Goal: Task Accomplishment & Management: Manage account settings

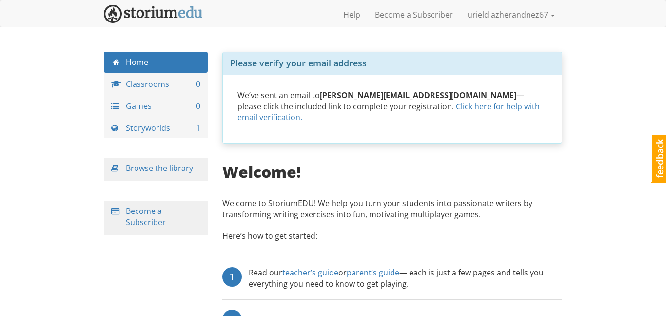
click at [141, 181] on div "Home Classrooms 0 Games 0 Storyworlds 1 Browse the library Become a Subscriber" at bounding box center [156, 153] width 119 height 203
click at [116, 133] on link "Storyworlds 1" at bounding box center [156, 128] width 104 height 21
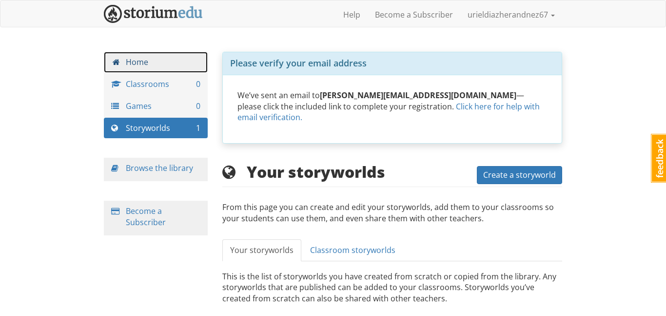
click at [187, 66] on link "Home" at bounding box center [156, 62] width 104 height 21
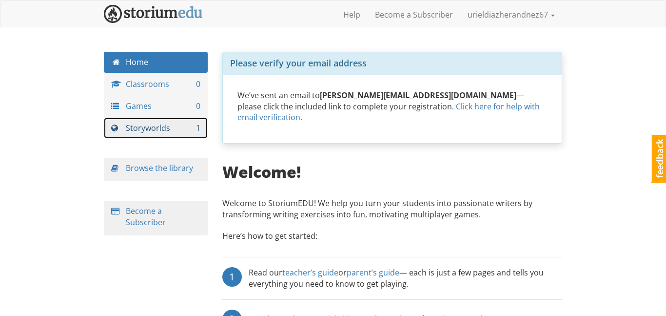
click at [198, 121] on link "Storyworlds 1" at bounding box center [156, 128] width 104 height 21
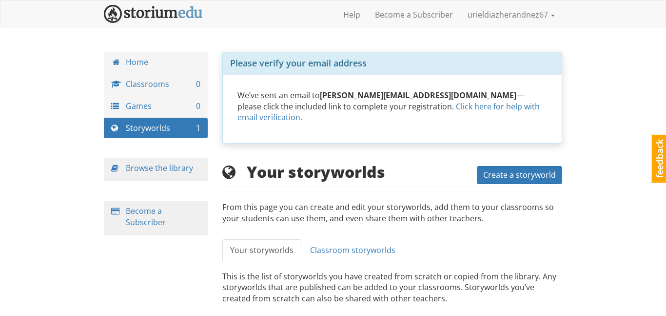
click at [521, 188] on div "Your storyworlds Create a storyworld From this page you can create and edit you…" at bounding box center [392, 198] width 340 height 71
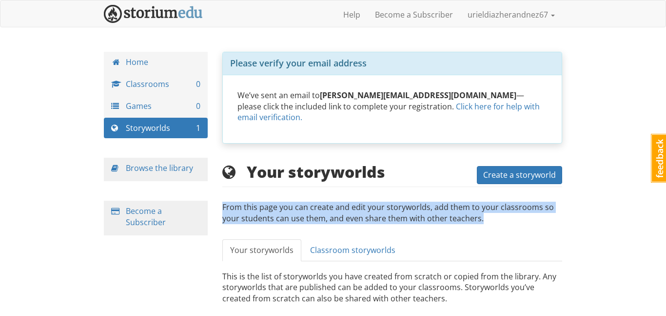
click at [521, 188] on div "Your storyworlds Create a storyworld From this page you can create and edit you…" at bounding box center [392, 198] width 340 height 71
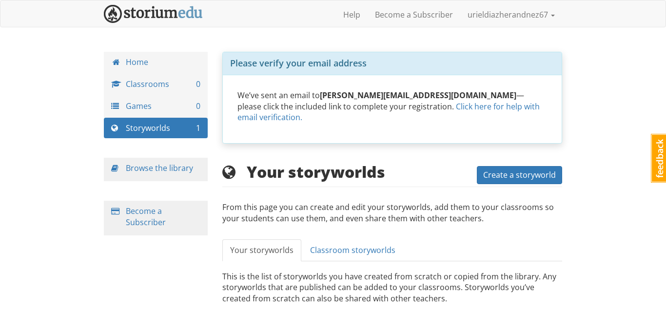
click at [524, 160] on div "Please verify your email address We’ve sent an email to uriel.diazhernandez@stu…" at bounding box center [392, 194] width 355 height 284
click at [526, 170] on span "Create a storyworld" at bounding box center [519, 174] width 73 height 11
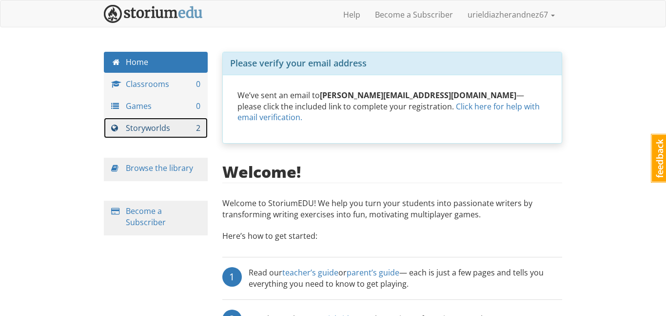
click at [178, 130] on link "Storyworlds 2" at bounding box center [156, 128] width 104 height 21
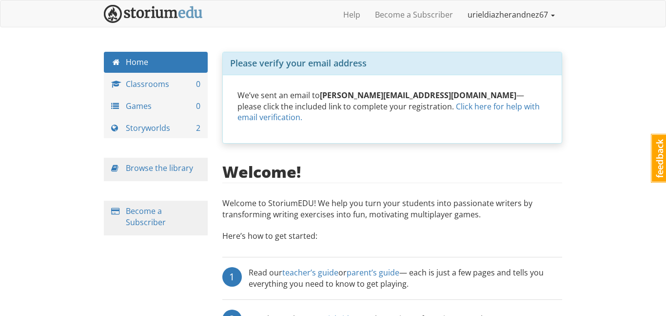
click at [471, 5] on link "urieldiazherandnez67" at bounding box center [511, 14] width 102 height 24
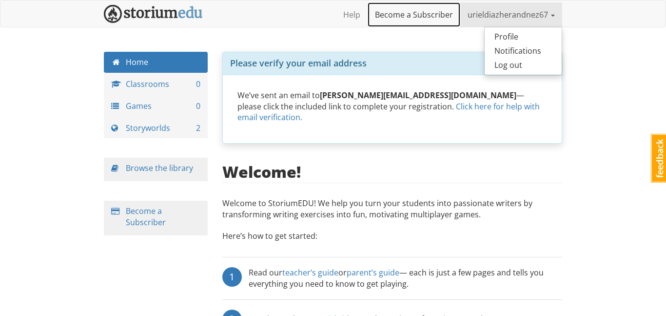
click at [420, 21] on link "Become a Subscriber" at bounding box center [414, 14] width 93 height 24
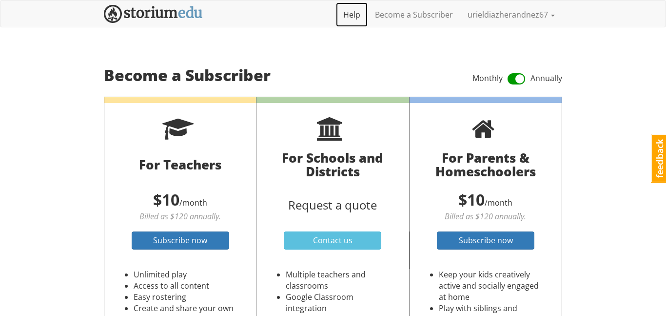
click at [365, 16] on link "Help" at bounding box center [352, 14] width 32 height 24
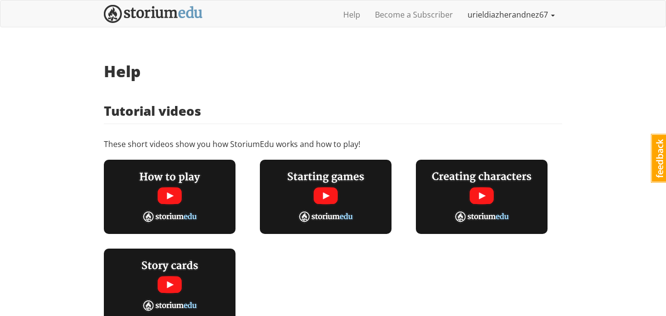
click at [491, 17] on link "urieldiazherandnez67" at bounding box center [511, 14] width 102 height 24
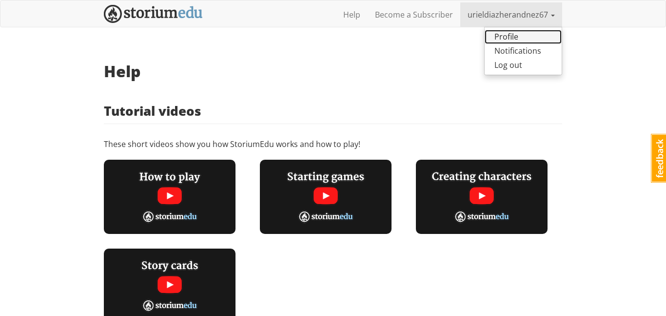
click at [506, 42] on link "Profile" at bounding box center [523, 37] width 77 height 14
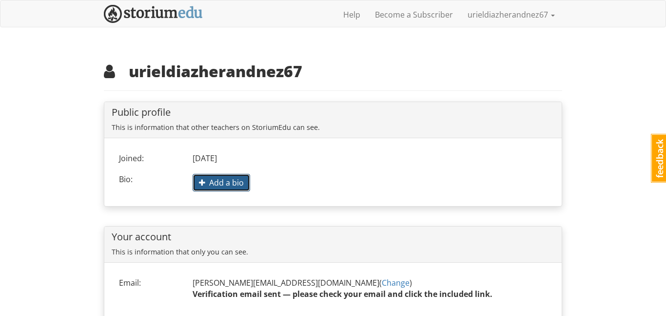
click at [232, 182] on span "Add a bio" at bounding box center [221, 182] width 45 height 11
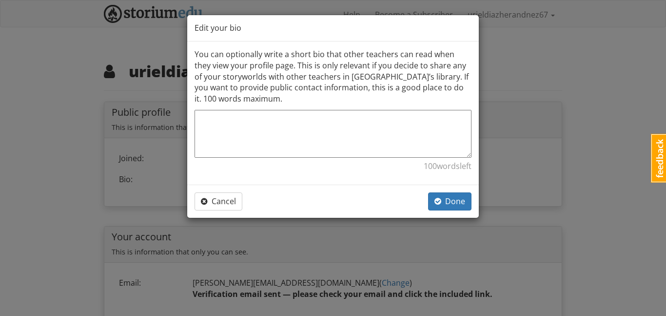
click at [259, 119] on textarea at bounding box center [333, 134] width 277 height 48
type textarea "n"
type textarea "x"
type textarea "ni"
type textarea "x"
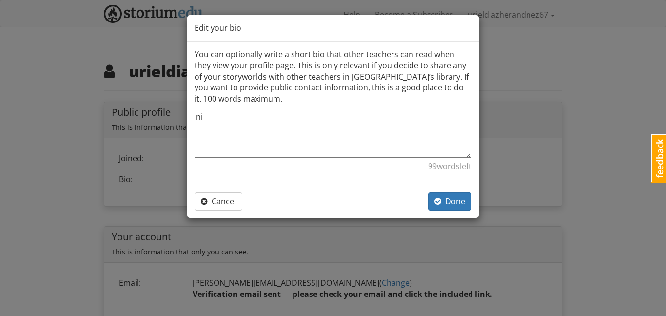
type textarea "nig"
type textarea "x"
type textarea "nigvg"
type textarea "x"
type textarea "nigvge"
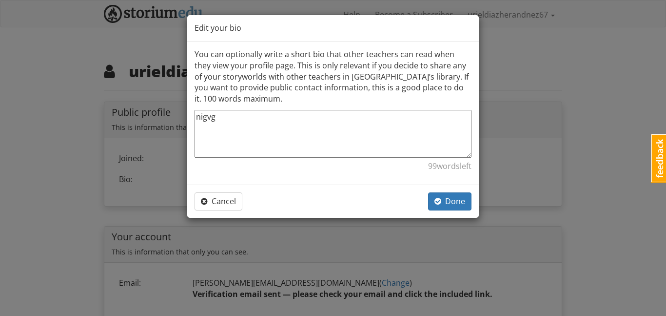
type textarea "x"
type textarea "nigvger"
type textarea "x"
type textarea "nigvge"
type textarea "x"
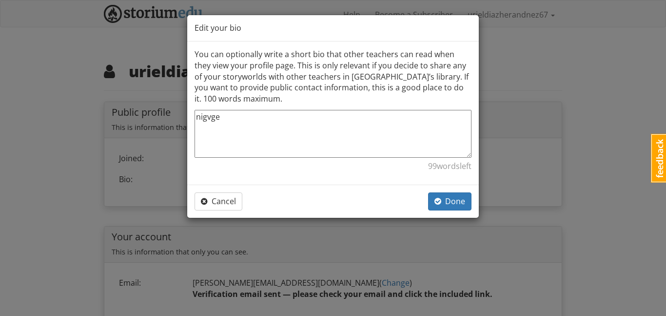
type textarea "nigvg"
type textarea "x"
type textarea "nigv"
type textarea "x"
type textarea "nig"
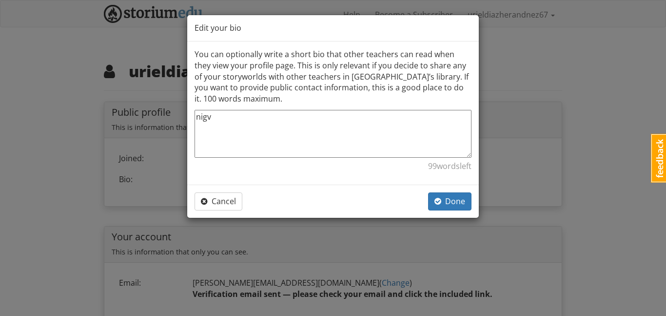
type textarea "x"
type textarea "ni"
type textarea "x"
type textarea "n"
type textarea "x"
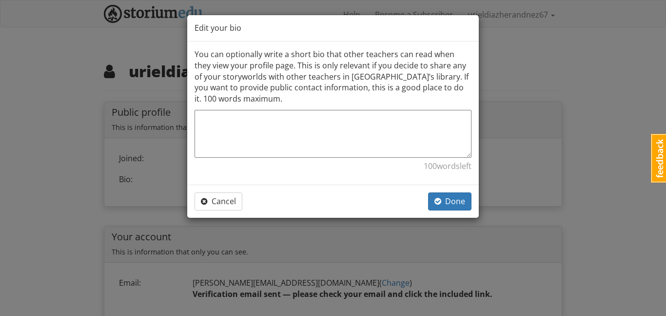
click at [441, 213] on div "Cancel Done" at bounding box center [333, 200] width 292 height 33
click at [442, 207] on button "Done" at bounding box center [449, 201] width 43 height 18
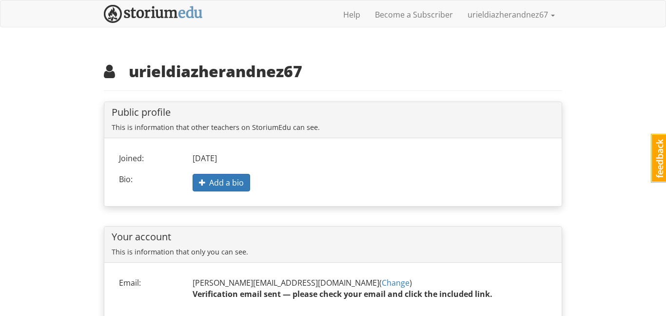
click at [639, 90] on div "urieldiazherandnez67 urieldiazherandnez67 1 Toggle navigation Help Become a Sub…" at bounding box center [333, 221] width 666 height 442
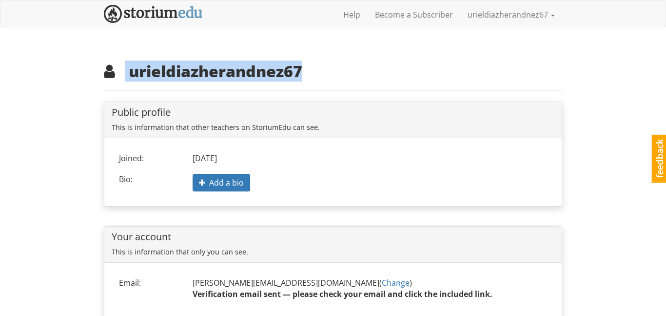
click at [639, 90] on div "urieldiazherandnez67 urieldiazherandnez67 1 Toggle navigation Help Become a Sub…" at bounding box center [333, 221] width 666 height 442
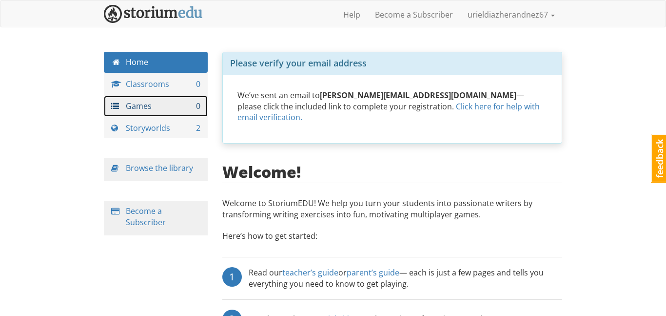
click at [166, 96] on link "Games 0" at bounding box center [156, 106] width 104 height 21
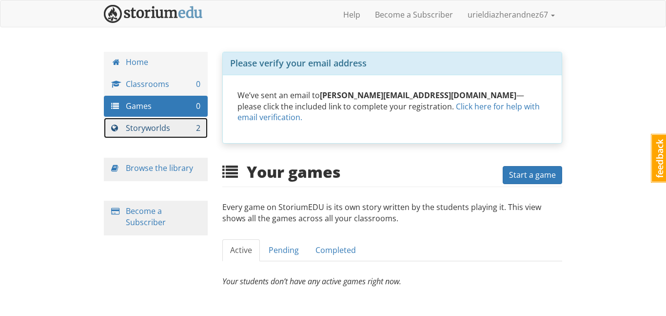
click at [175, 135] on link "Storyworlds 2" at bounding box center [156, 128] width 104 height 21
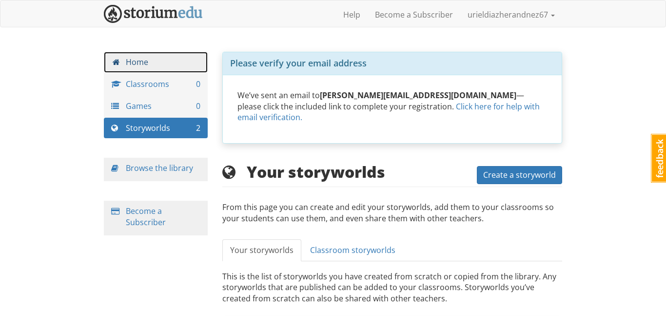
click at [177, 68] on link "Home" at bounding box center [156, 62] width 104 height 21
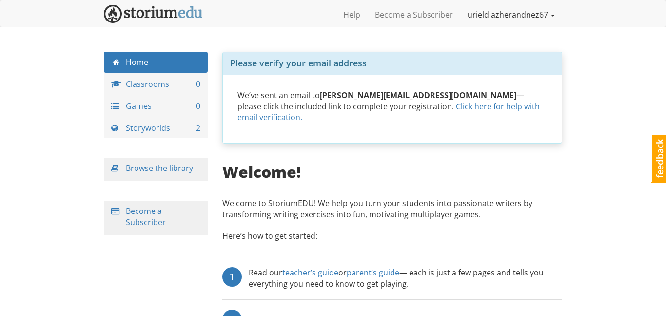
click at [470, 16] on link "urieldiazherandnez67" at bounding box center [511, 14] width 102 height 24
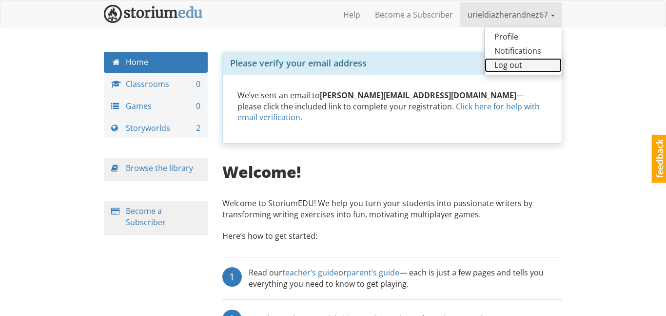
click at [502, 63] on link "Log out" at bounding box center [523, 65] width 77 height 14
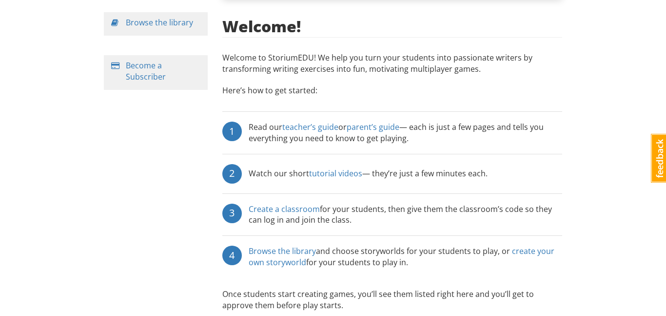
scroll to position [175, 0]
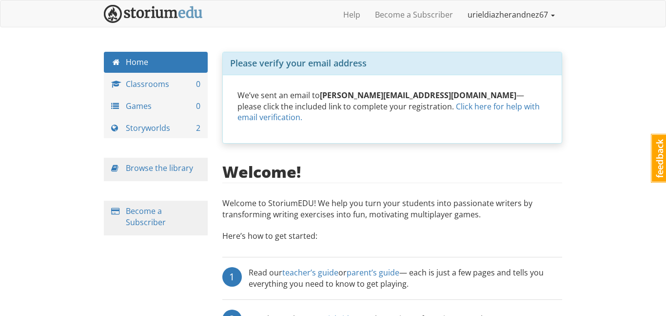
click at [487, 18] on link "urieldiazherandnez67" at bounding box center [511, 14] width 102 height 24
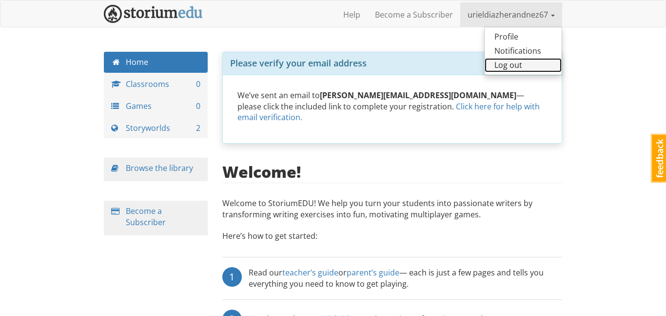
click at [510, 65] on link "Log out" at bounding box center [523, 65] width 77 height 14
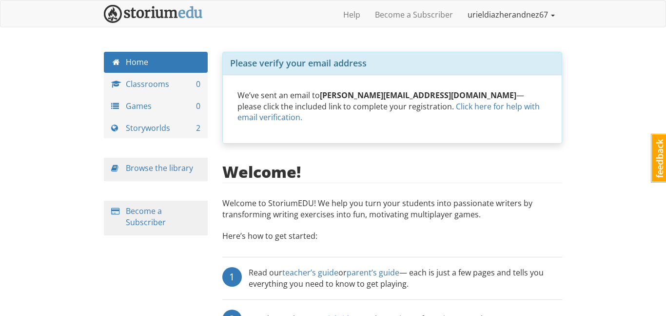
click at [484, 18] on link "urieldiazherandnez67" at bounding box center [511, 14] width 102 height 24
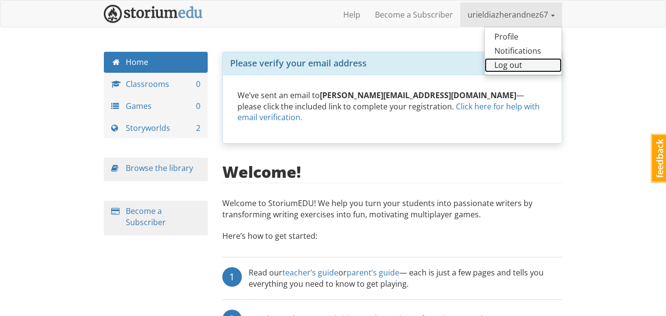
click at [514, 60] on link "Log out" at bounding box center [523, 65] width 77 height 14
